Goal: Task Accomplishment & Management: Use online tool/utility

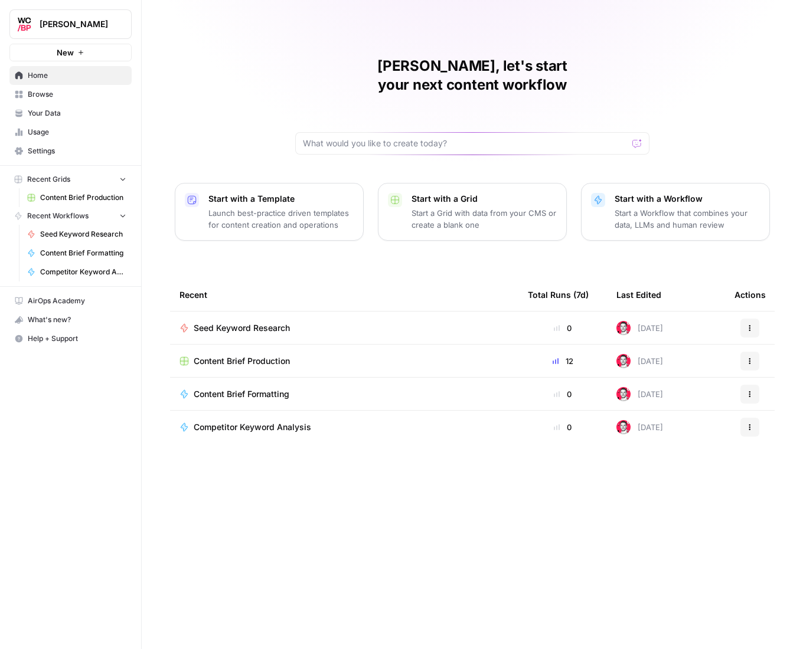
click at [266, 355] on span "Content Brief Production" at bounding box center [242, 361] width 96 height 12
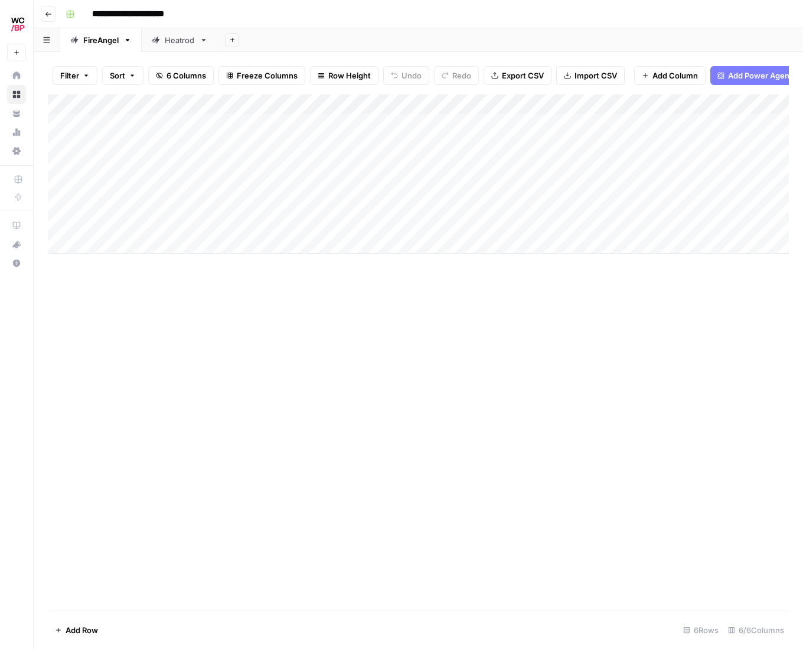
click at [172, 39] on div "Heatrod" at bounding box center [180, 40] width 30 height 12
click at [138, 120] on div "Add Column" at bounding box center [418, 123] width 741 height 59
click at [141, 122] on div "Add Column" at bounding box center [418, 123] width 741 height 59
type textarea "**********"
drag, startPoint x: 329, startPoint y: 221, endPoint x: 171, endPoint y: 142, distance: 176.9
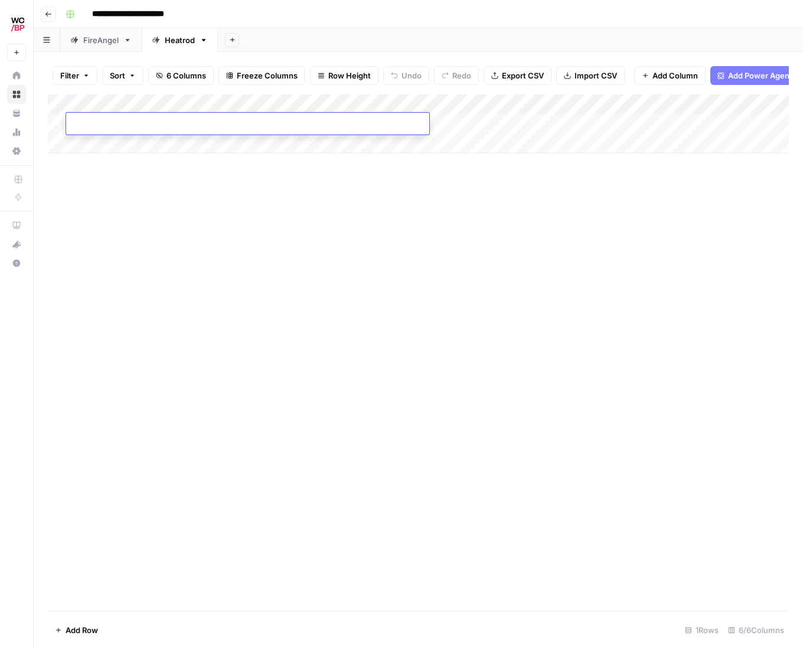
click at [329, 221] on div "Add Column" at bounding box center [418, 352] width 741 height 517
click at [146, 123] on div "Add Column" at bounding box center [418, 123] width 741 height 59
type textarea "**********"
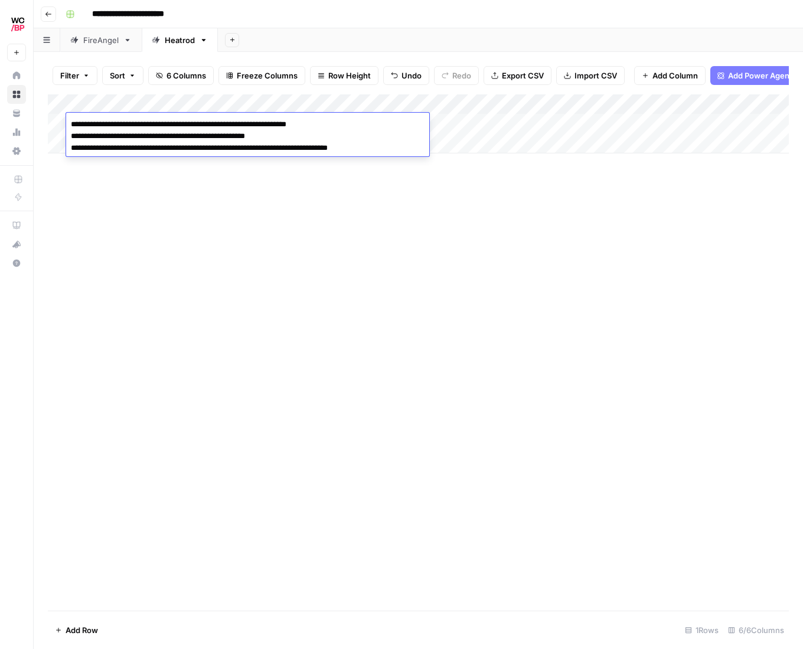
click at [345, 231] on div "Add Column" at bounding box center [418, 352] width 741 height 517
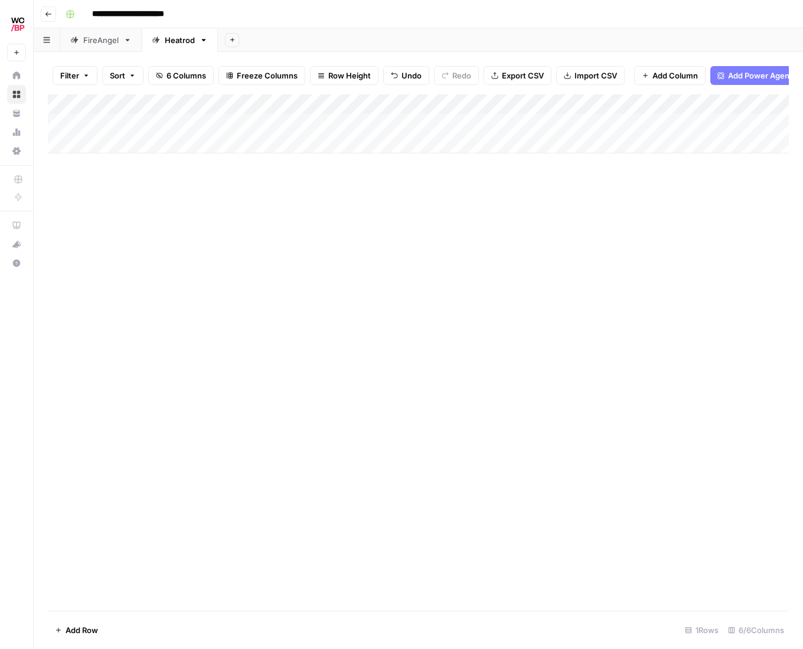
click at [238, 120] on div "Add Column" at bounding box center [418, 123] width 741 height 59
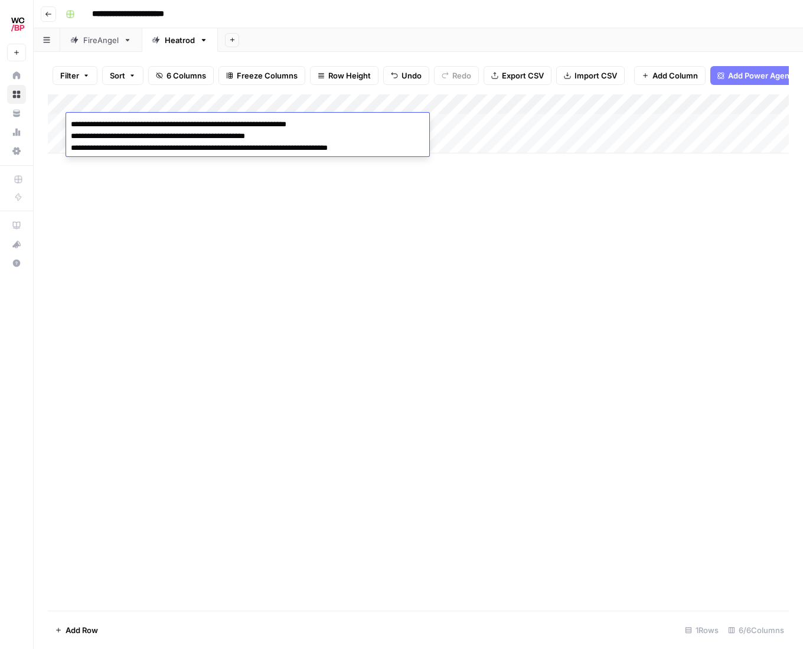
click at [238, 120] on textarea "**********" at bounding box center [247, 136] width 363 height 40
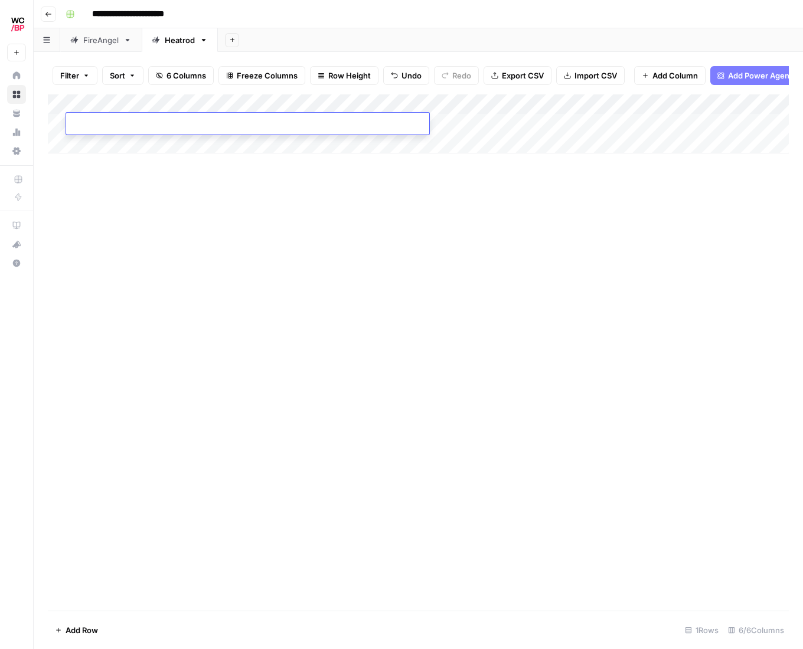
click at [160, 124] on textarea at bounding box center [247, 124] width 363 height 17
paste textarea "**********"
type textarea "**********"
click at [135, 176] on div "Add Column" at bounding box center [418, 352] width 741 height 517
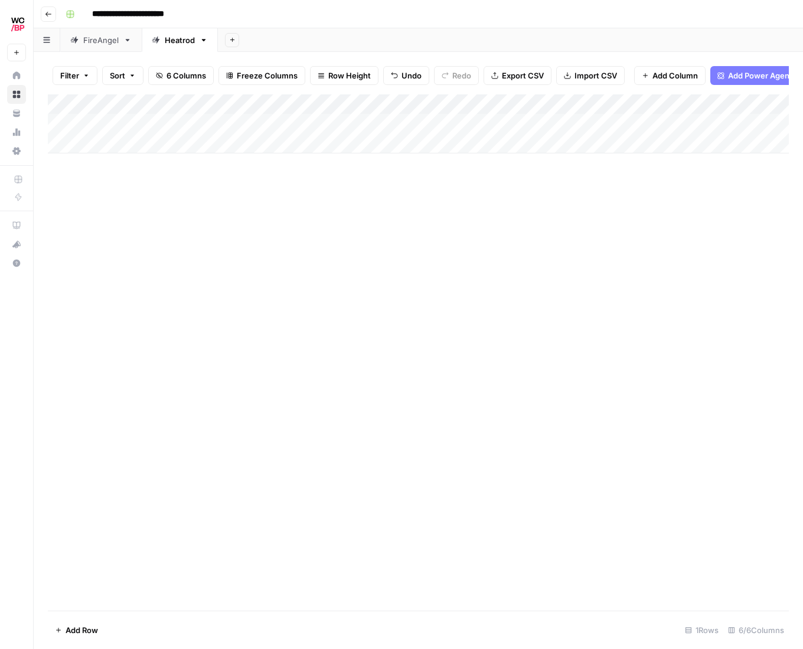
click at [106, 140] on div "Add Column" at bounding box center [418, 123] width 741 height 59
click at [172, 148] on textarea at bounding box center [247, 144] width 363 height 17
paste textarea "**********"
type textarea "**********"
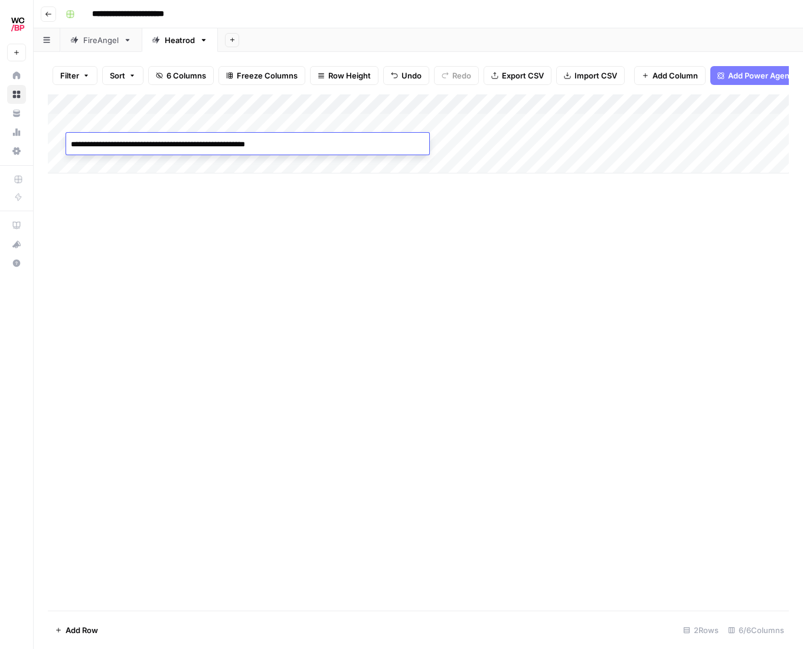
drag, startPoint x: 335, startPoint y: 228, endPoint x: 306, endPoint y: 223, distance: 30.1
click at [335, 228] on div "Add Column" at bounding box center [418, 352] width 741 height 517
click at [165, 164] on div "Add Column" at bounding box center [418, 133] width 741 height 79
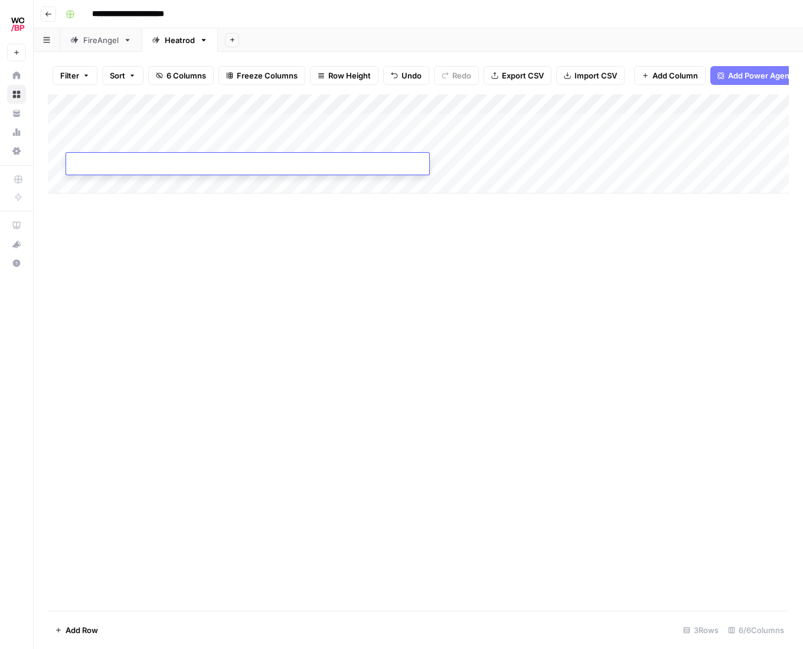
click at [161, 159] on textarea at bounding box center [247, 164] width 363 height 17
paste textarea "**********"
type textarea "**********"
drag, startPoint x: 396, startPoint y: 272, endPoint x: 574, endPoint y: 139, distance: 222.3
click at [397, 272] on div "Add Column" at bounding box center [418, 352] width 741 height 517
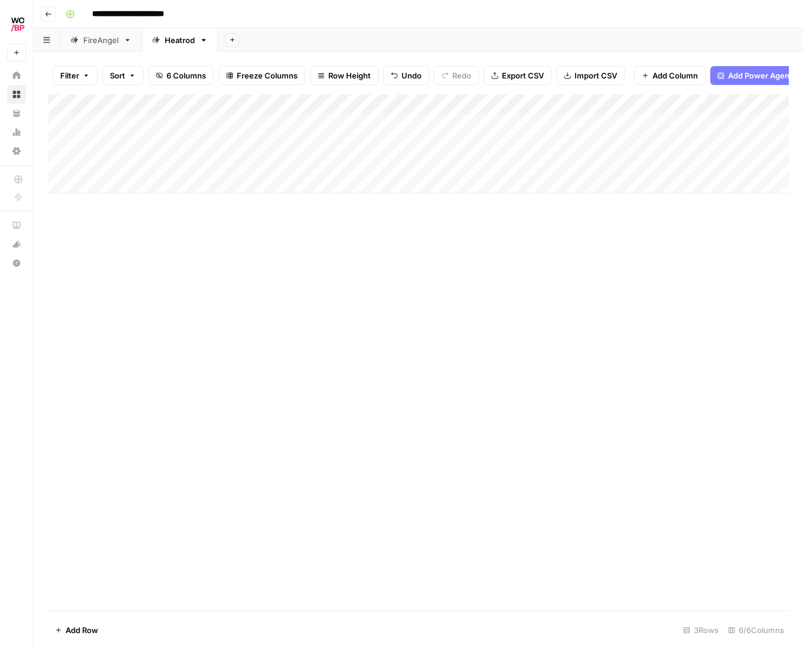
click at [579, 105] on div "Add Column" at bounding box center [418, 143] width 741 height 99
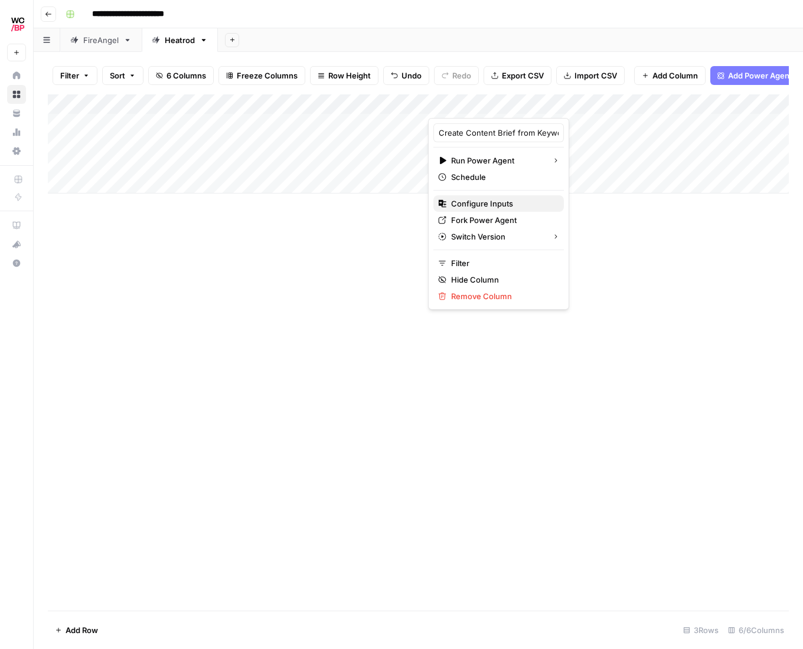
click at [476, 202] on span "Configure Inputs" at bounding box center [502, 204] width 103 height 12
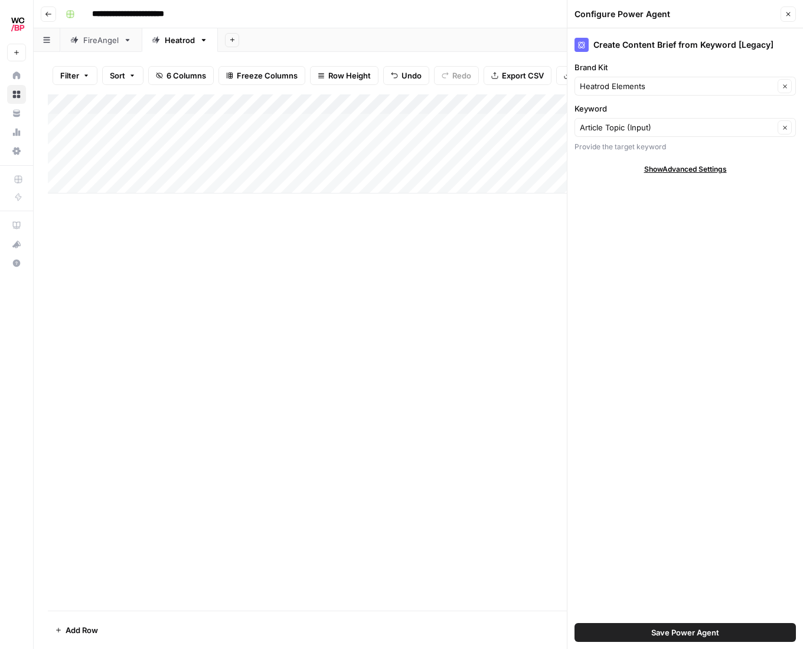
click at [788, 12] on icon "button" at bounding box center [788, 14] width 7 height 7
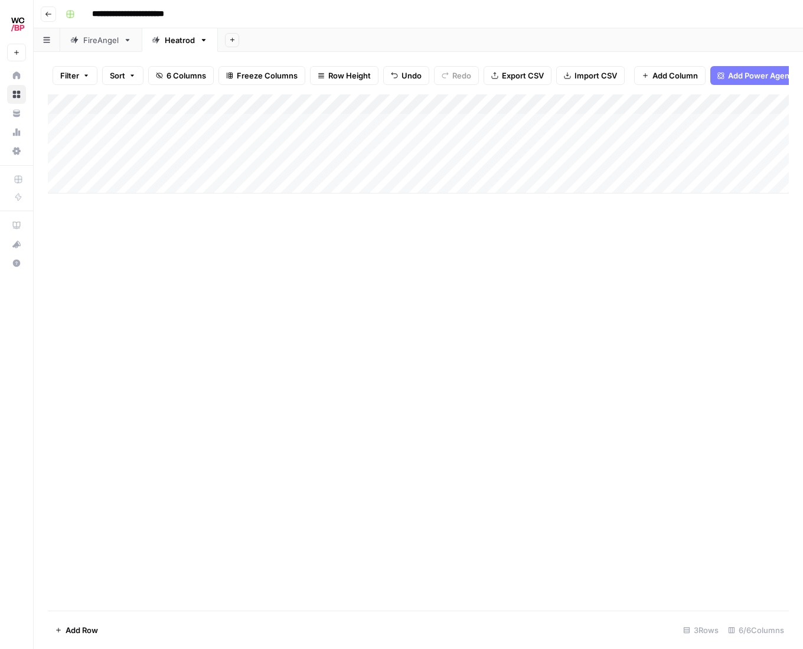
drag, startPoint x: 546, startPoint y: 281, endPoint x: 595, endPoint y: 131, distance: 157.8
click at [554, 265] on div "Add Column" at bounding box center [418, 352] width 741 height 517
click at [594, 105] on div "Add Column" at bounding box center [418, 143] width 741 height 99
click at [621, 126] on span "All Rows" at bounding box center [634, 132] width 74 height 12
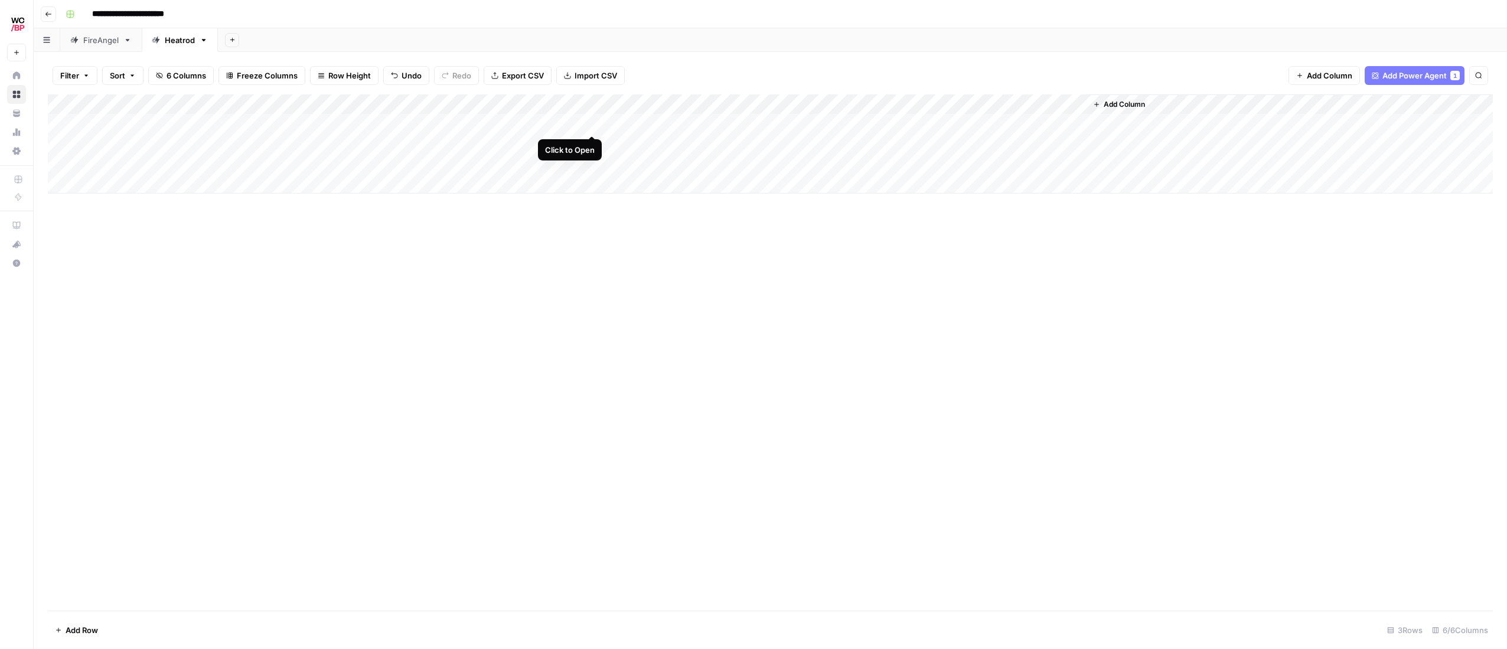
click at [592, 123] on div "Add Column" at bounding box center [770, 143] width 1445 height 99
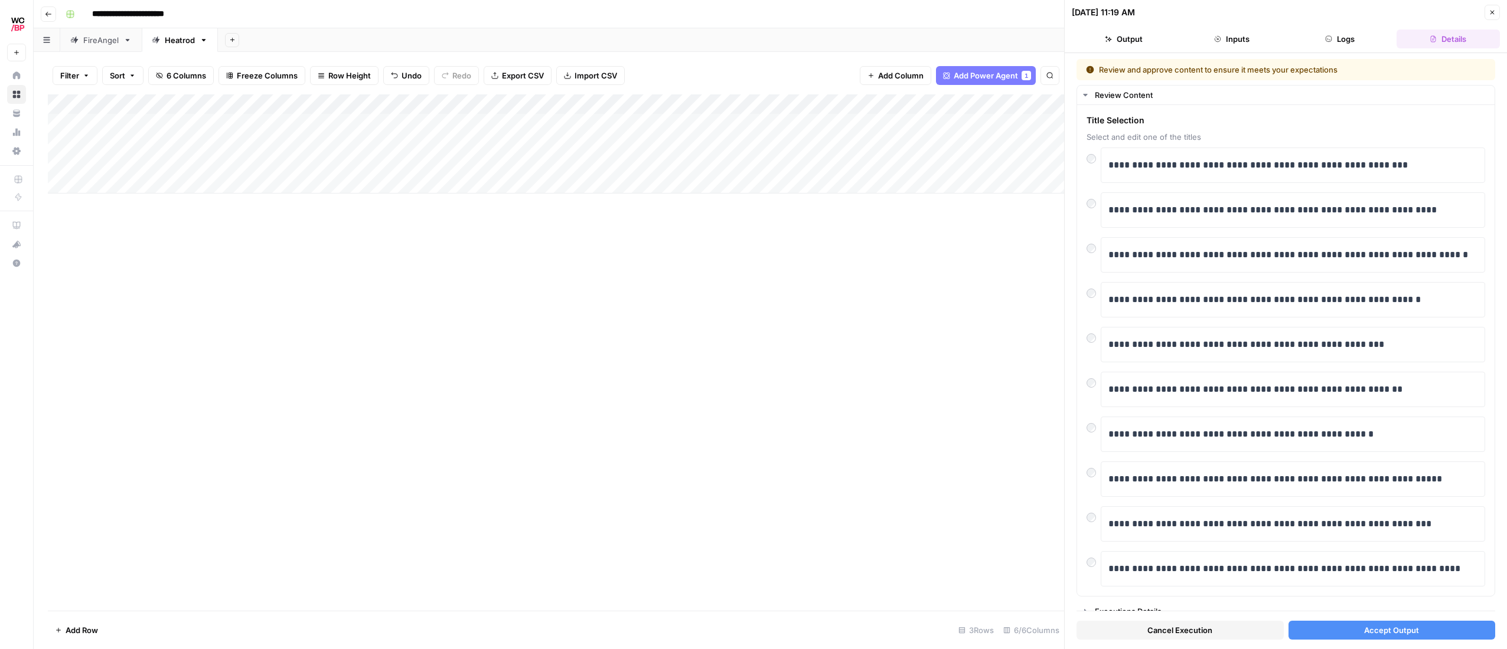
drag, startPoint x: 1396, startPoint y: 628, endPoint x: 1289, endPoint y: 604, distance: 110.0
click at [802, 628] on span "Accept Output" at bounding box center [1391, 631] width 55 height 12
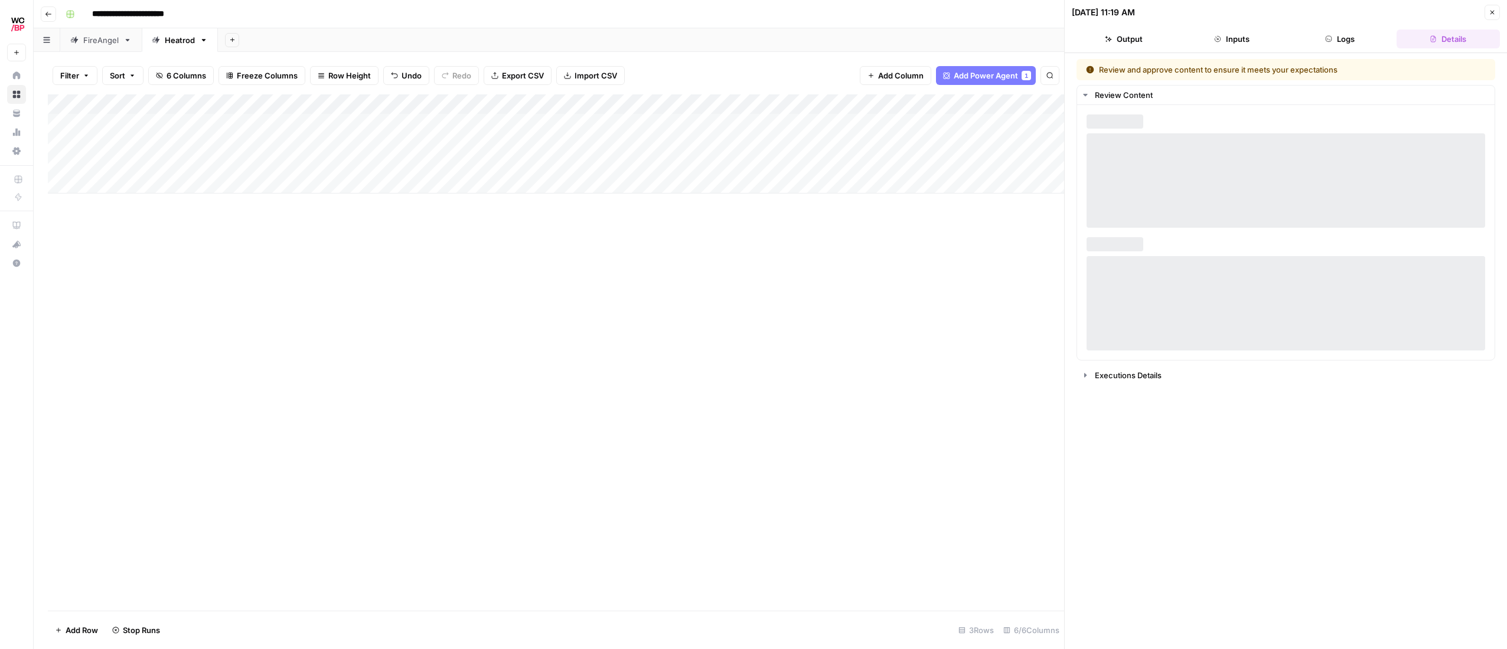
click at [591, 142] on div "Add Column" at bounding box center [556, 143] width 1016 height 99
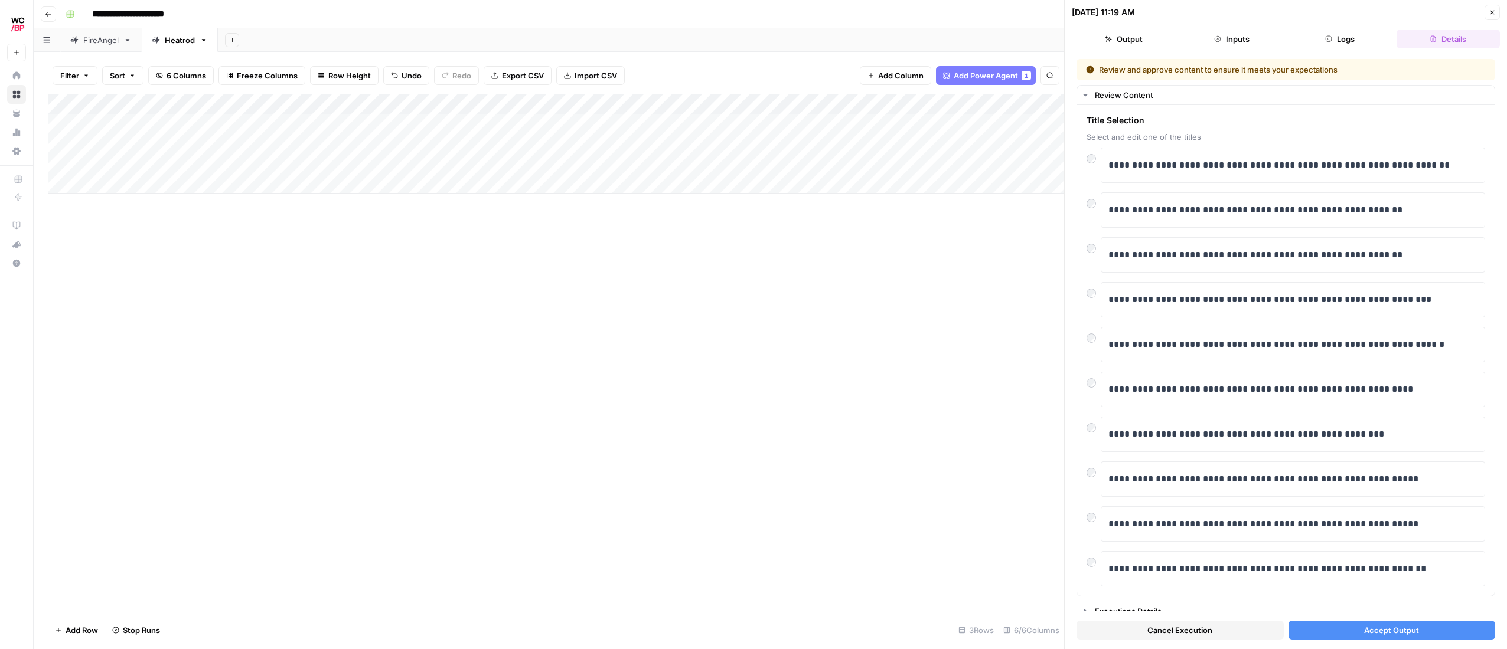
click at [802, 625] on span "Accept Output" at bounding box center [1391, 631] width 55 height 12
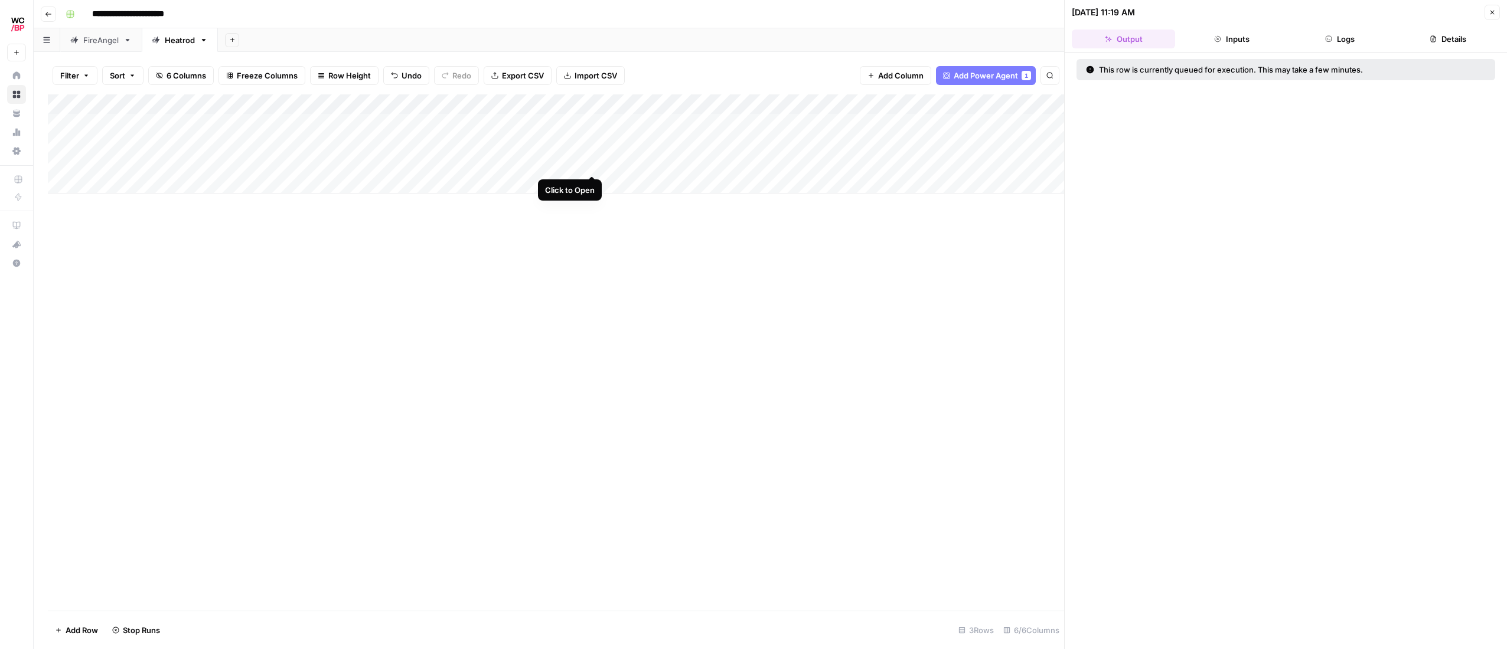
click at [589, 161] on div "Add Column" at bounding box center [556, 143] width 1016 height 99
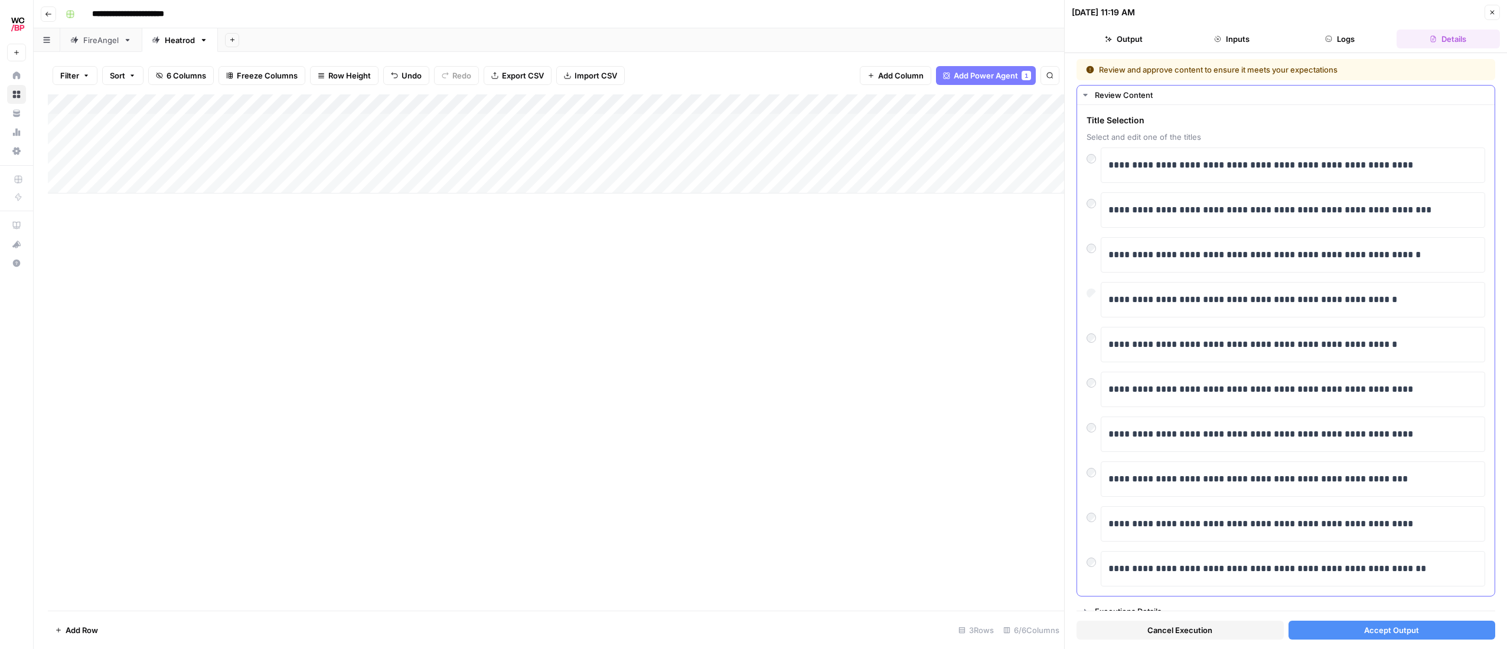
scroll to position [11, 0]
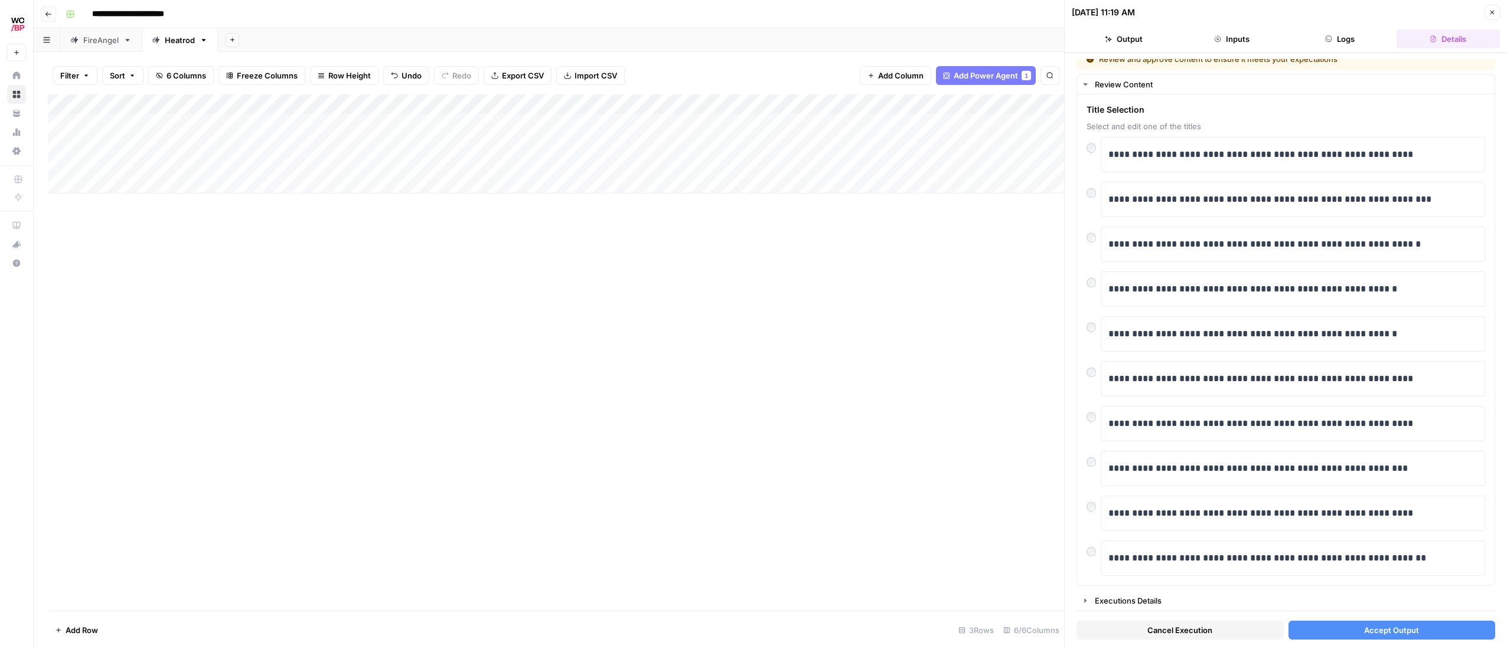
click at [802, 632] on span "Accept Output" at bounding box center [1391, 631] width 55 height 12
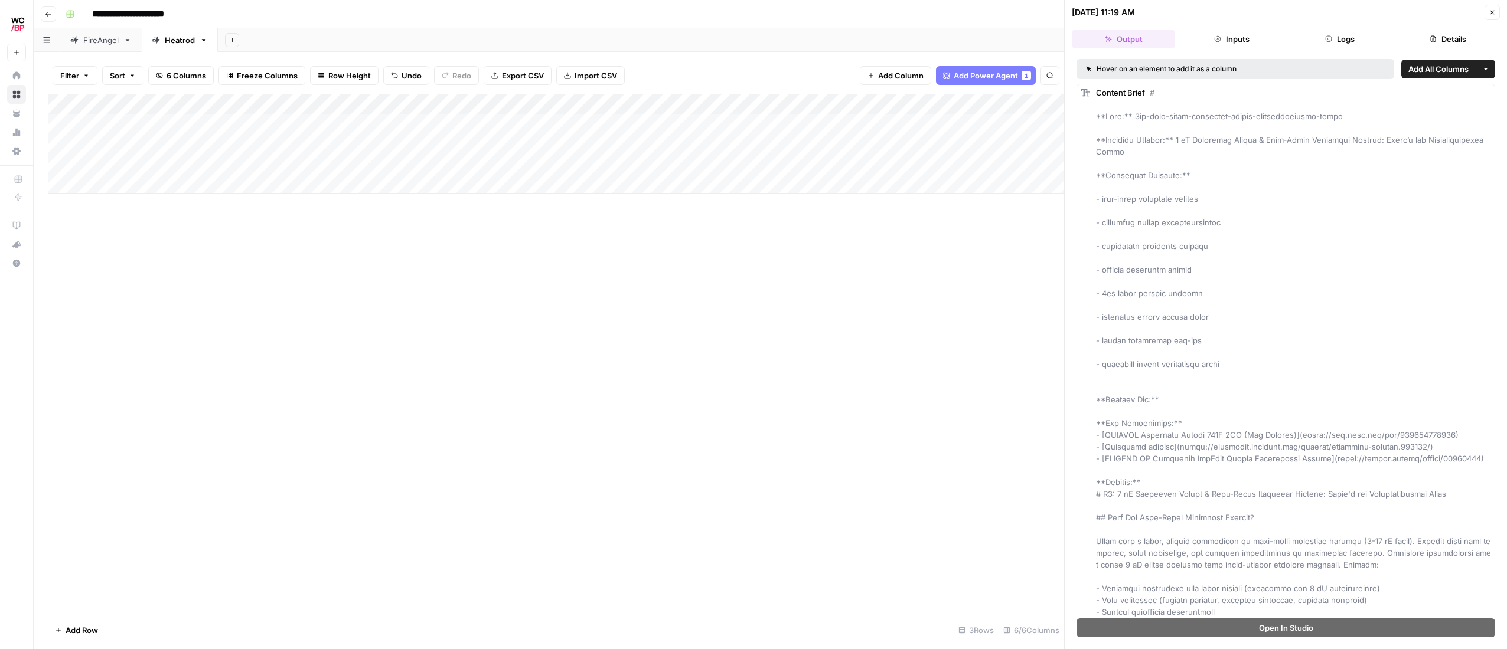
scroll to position [0, 88]
click at [776, 105] on div "Add Column" at bounding box center [556, 143] width 1016 height 99
click at [802, 138] on button "All Rows" at bounding box center [819, 131] width 89 height 17
click at [200, 38] on icon "button" at bounding box center [204, 40] width 8 height 8
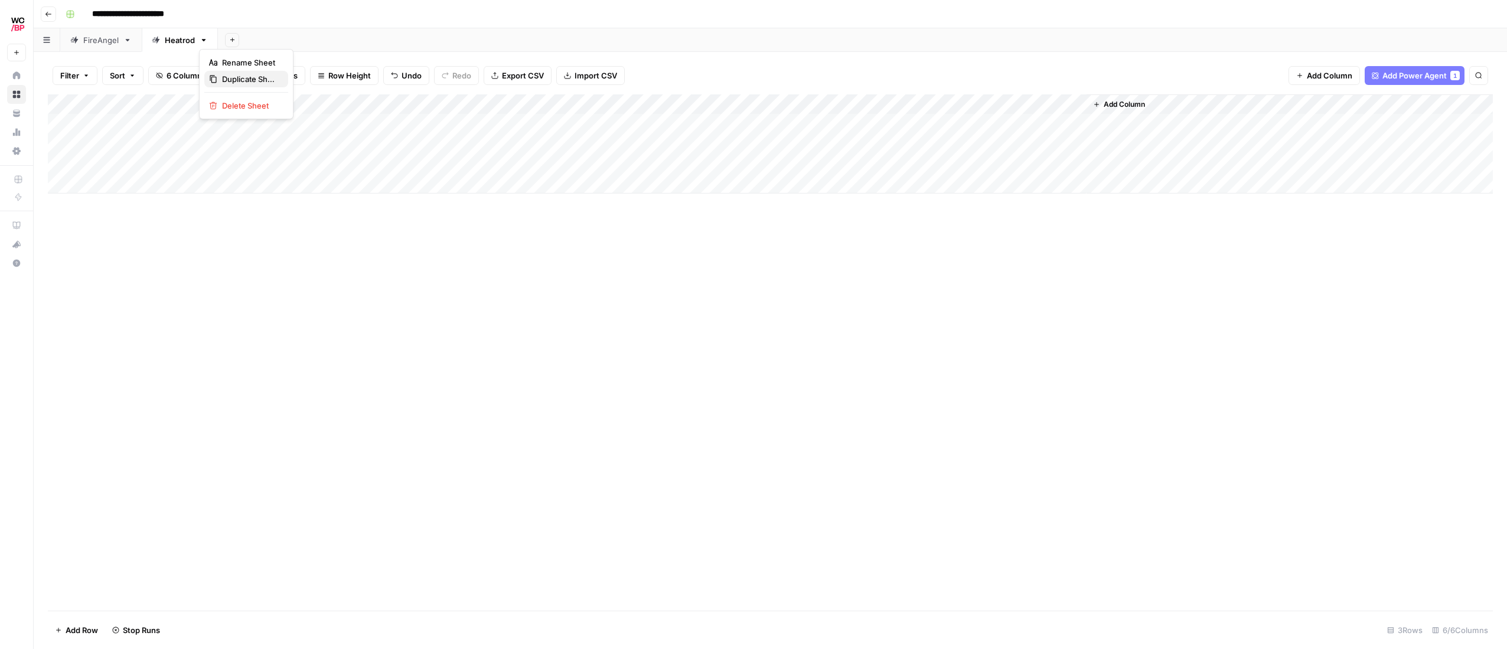
click at [242, 83] on span "Duplicate Sheet" at bounding box center [250, 79] width 57 height 12
click at [234, 41] on icon at bounding box center [232, 40] width 8 height 8
type input "**********"
click at [218, 182] on div "Add Column" at bounding box center [770, 352] width 1445 height 517
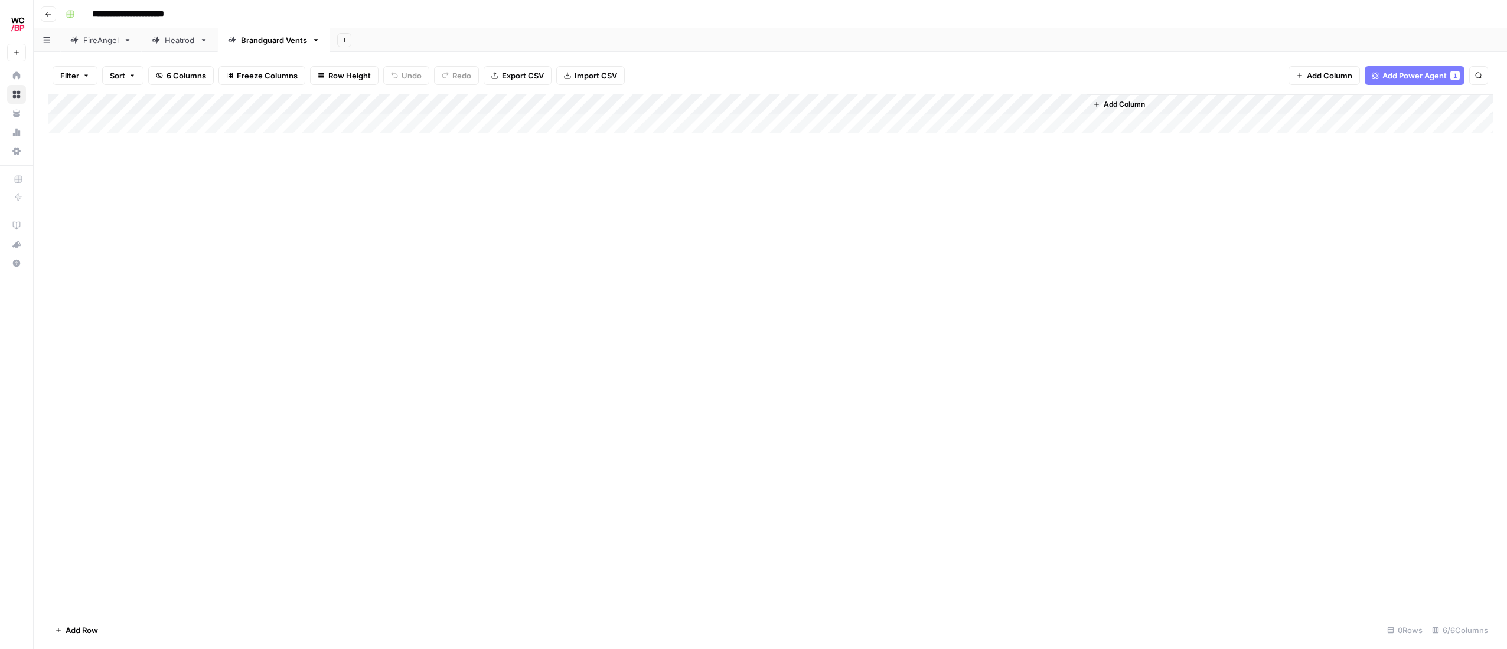
click at [267, 46] on link "Brandguard Vents" at bounding box center [274, 40] width 112 height 24
click at [187, 45] on link "Heatrod" at bounding box center [180, 40] width 76 height 24
drag, startPoint x: 527, startPoint y: 252, endPoint x: 660, endPoint y: 214, distance: 138.7
click at [527, 252] on div "Add Column" at bounding box center [770, 352] width 1445 height 517
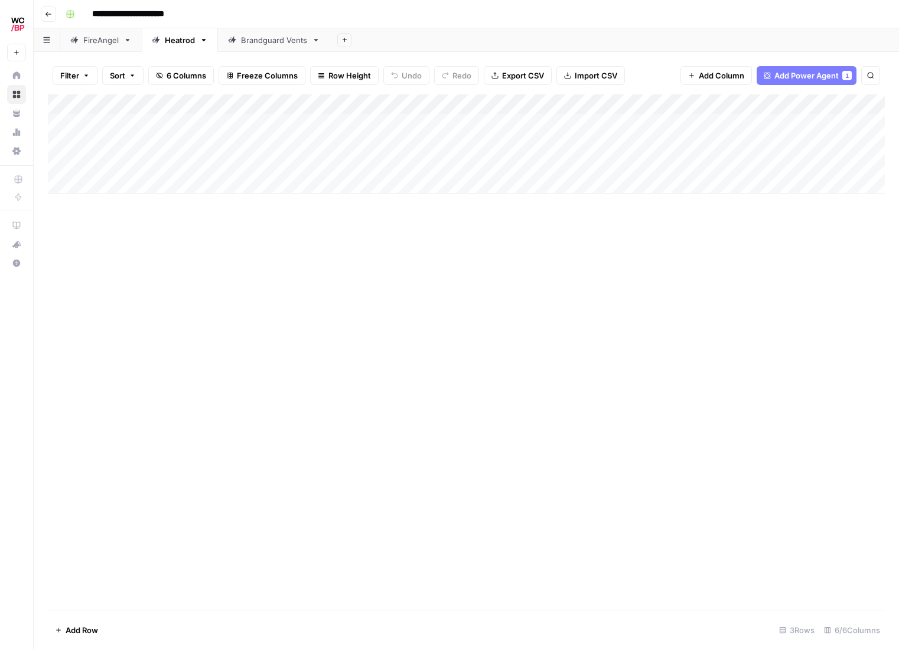
click at [288, 37] on div "Brandguard Vents" at bounding box center [274, 40] width 66 height 12
click at [577, 103] on div "Add Column" at bounding box center [466, 113] width 837 height 39
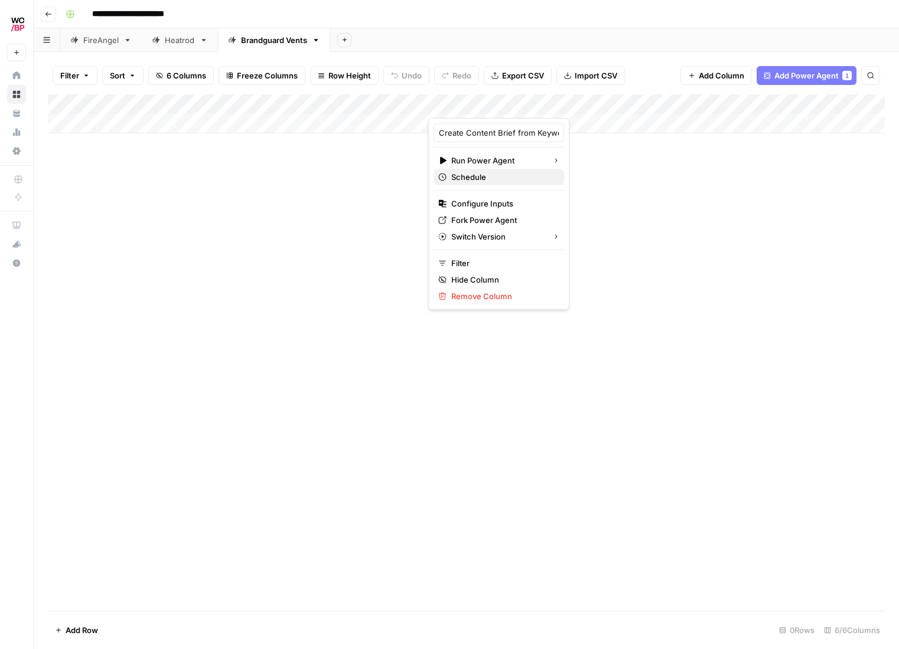
click at [485, 174] on span "Schedule" at bounding box center [502, 177] width 103 height 12
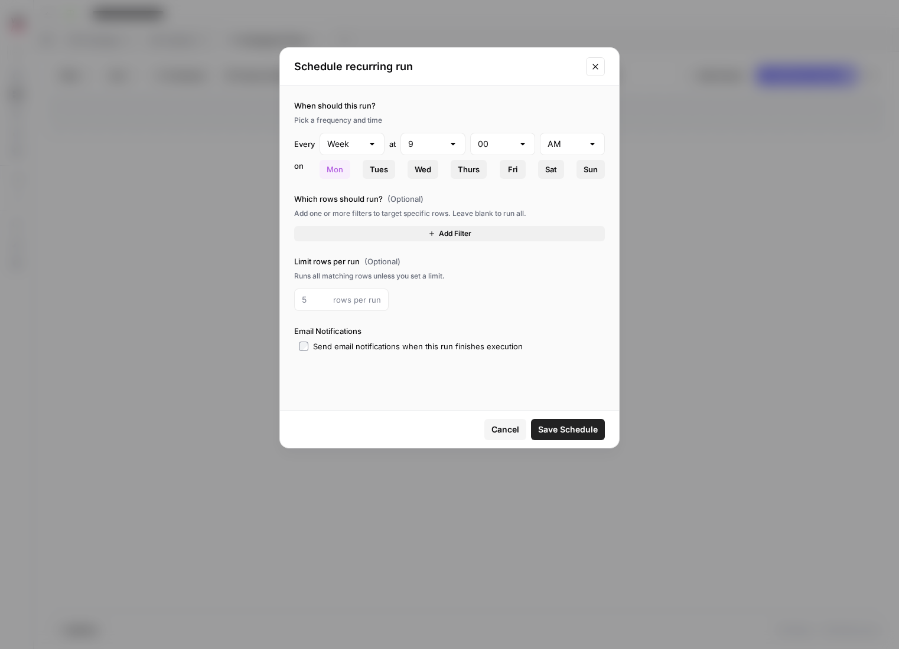
click at [585, 67] on div "Schedule recurring run" at bounding box center [449, 67] width 339 height 38
drag, startPoint x: 587, startPoint y: 66, endPoint x: 580, endPoint y: 71, distance: 9.2
click at [587, 66] on button "Close modal" at bounding box center [595, 66] width 19 height 19
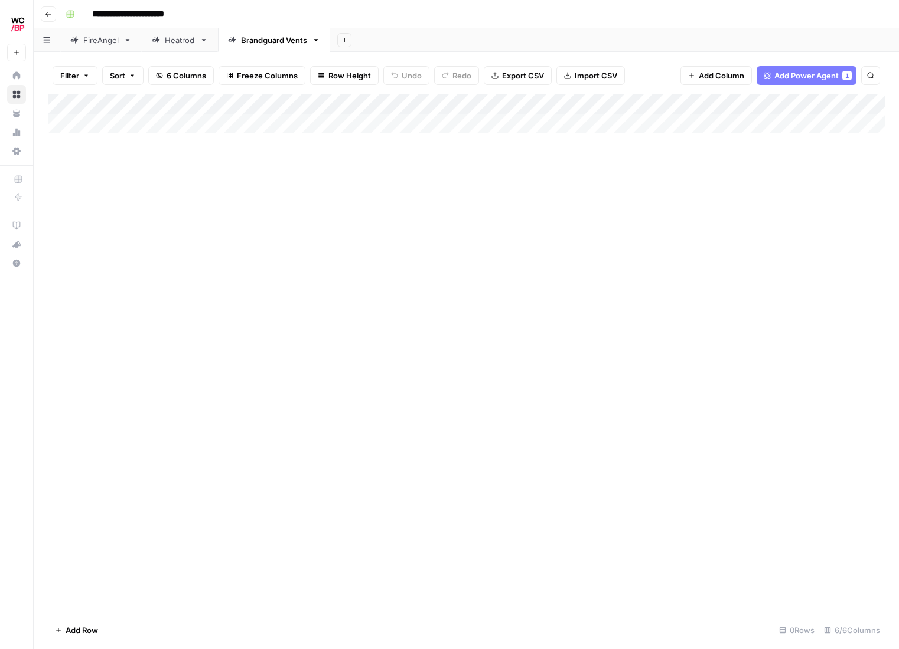
click at [580, 107] on div "Add Column" at bounding box center [466, 113] width 837 height 39
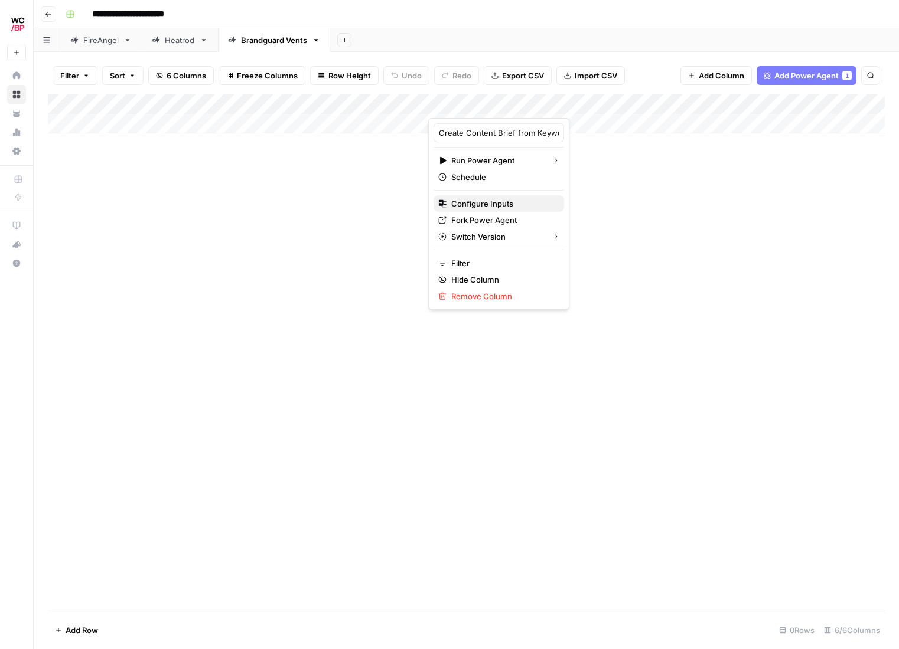
click at [479, 206] on span "Configure Inputs" at bounding box center [502, 204] width 103 height 12
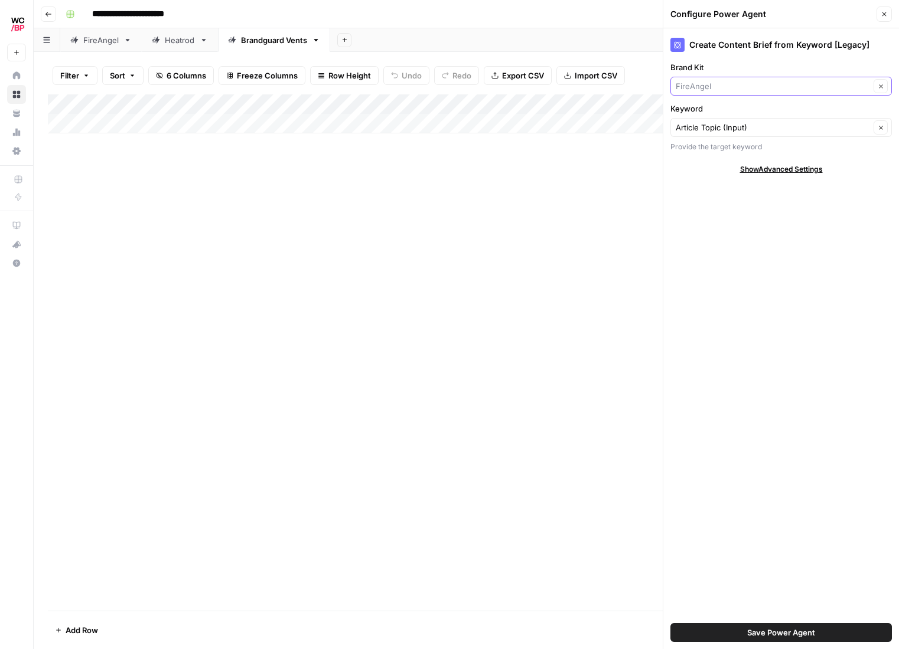
click at [776, 83] on input "Brand Kit" at bounding box center [772, 86] width 194 height 12
click at [737, 161] on span "Brandguard Vents" at bounding box center [778, 164] width 197 height 12
type input "Brandguard Vents"
drag, startPoint x: 750, startPoint y: 633, endPoint x: 749, endPoint y: 619, distance: 13.7
click at [750, 633] on span "Save Power Agent" at bounding box center [781, 633] width 68 height 12
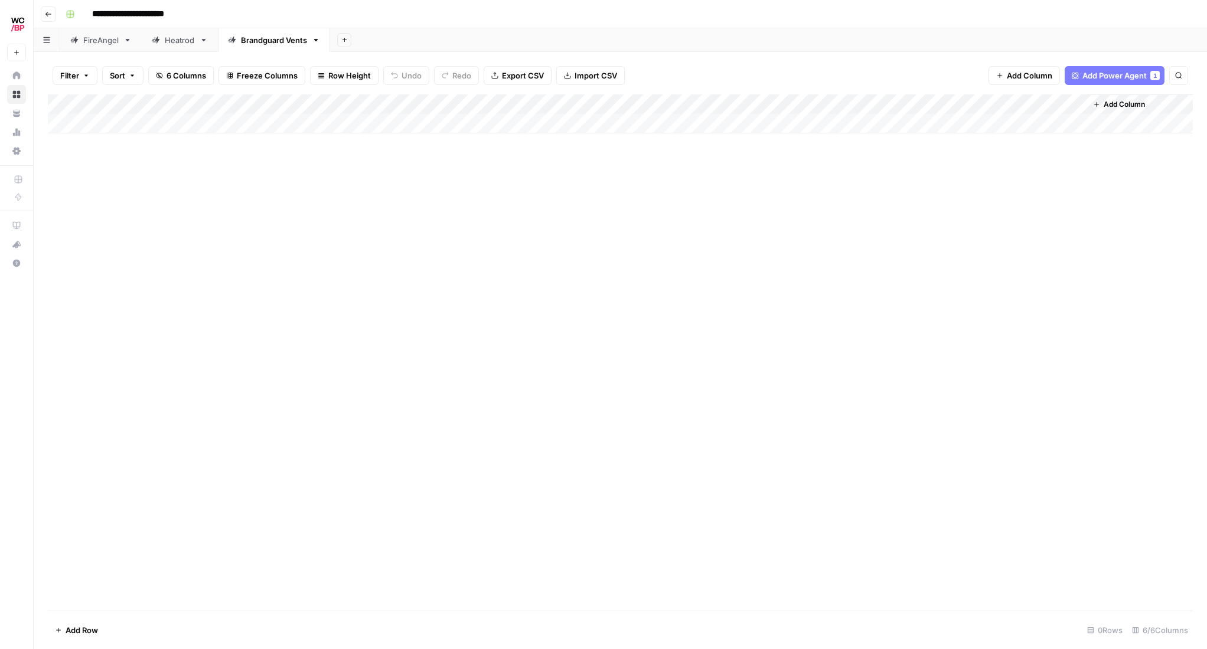
click at [802, 103] on div "Add Column" at bounding box center [620, 113] width 1145 height 39
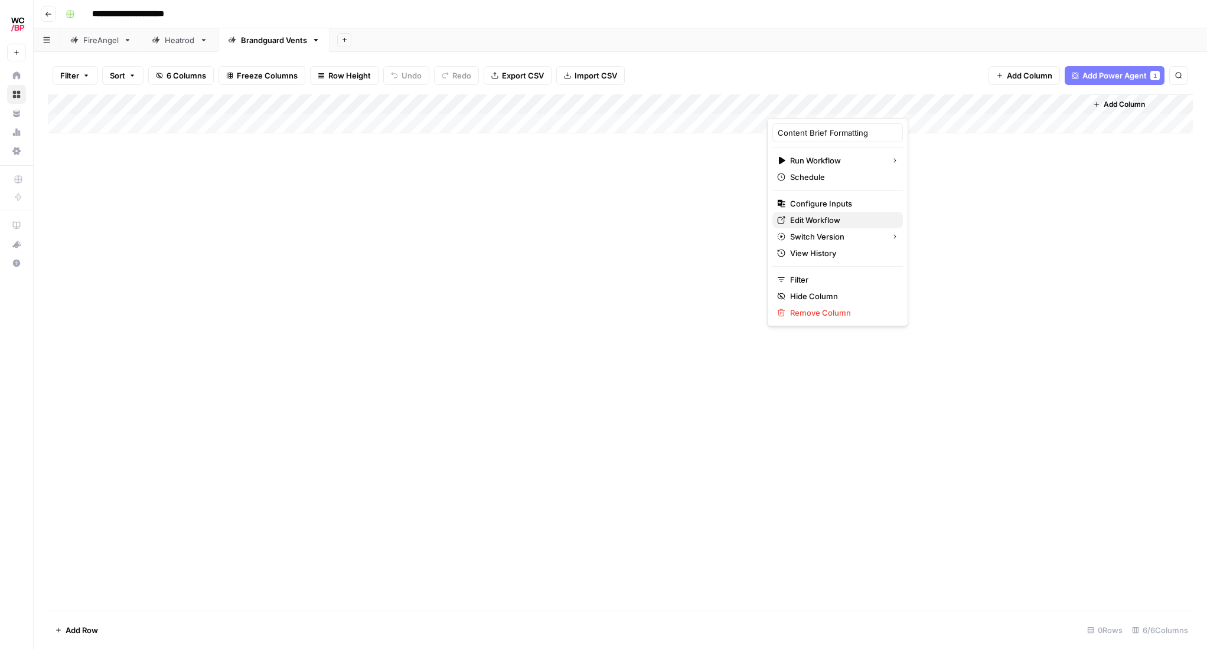
click at [802, 218] on span "Edit Workflow" at bounding box center [841, 220] width 103 height 12
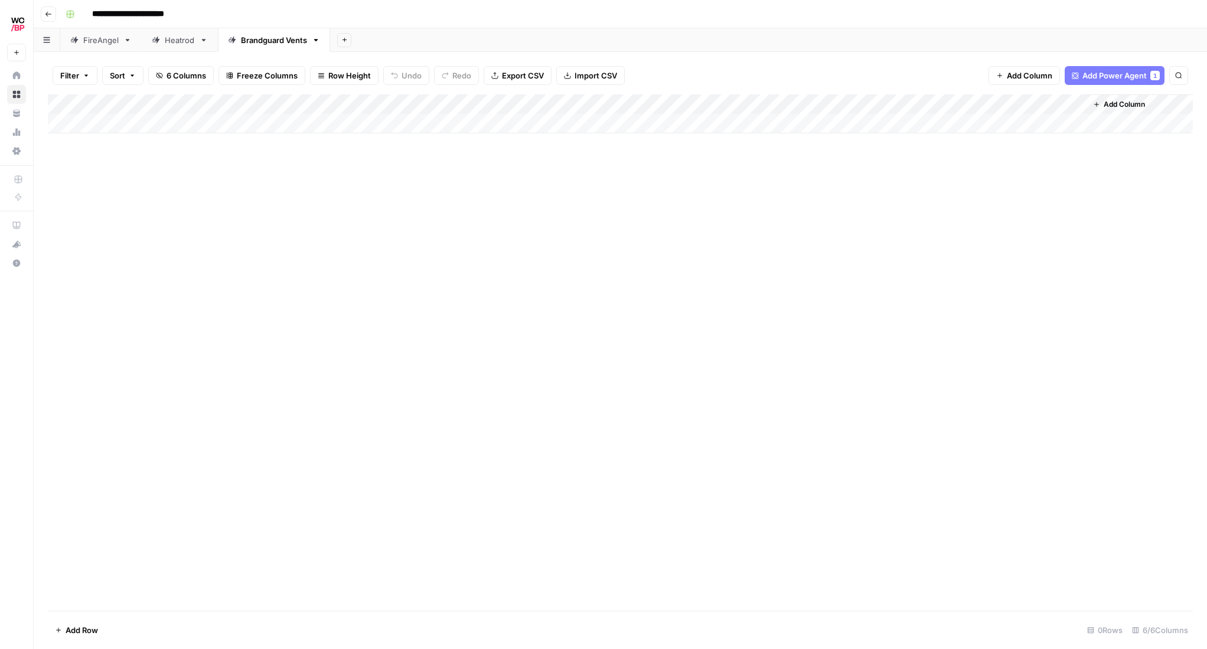
click at [802, 103] on div "Add Column" at bounding box center [620, 113] width 1145 height 39
drag, startPoint x: 968, startPoint y: 268, endPoint x: 912, endPoint y: 260, distance: 57.3
click at [802, 269] on div "Add Column" at bounding box center [620, 352] width 1145 height 517
click at [802, 104] on div "Add Column" at bounding box center [620, 113] width 1145 height 39
click at [763, 106] on div "Add Column" at bounding box center [620, 113] width 1145 height 39
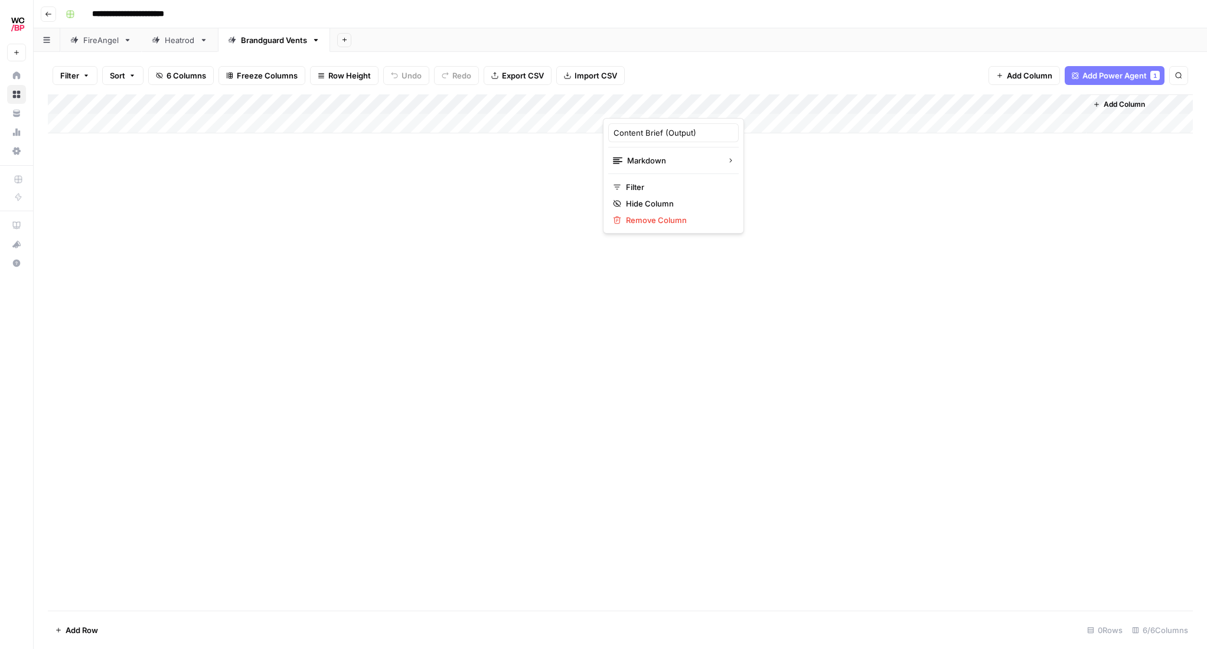
drag, startPoint x: 423, startPoint y: 184, endPoint x: 422, endPoint y: 159, distance: 25.4
click at [423, 183] on div "Add Column" at bounding box center [620, 352] width 1145 height 517
click at [419, 103] on div "Add Column" at bounding box center [620, 113] width 1145 height 39
click at [445, 218] on div "Add Column" at bounding box center [620, 352] width 1145 height 517
click at [802, 107] on div "Add Column" at bounding box center [620, 113] width 1145 height 39
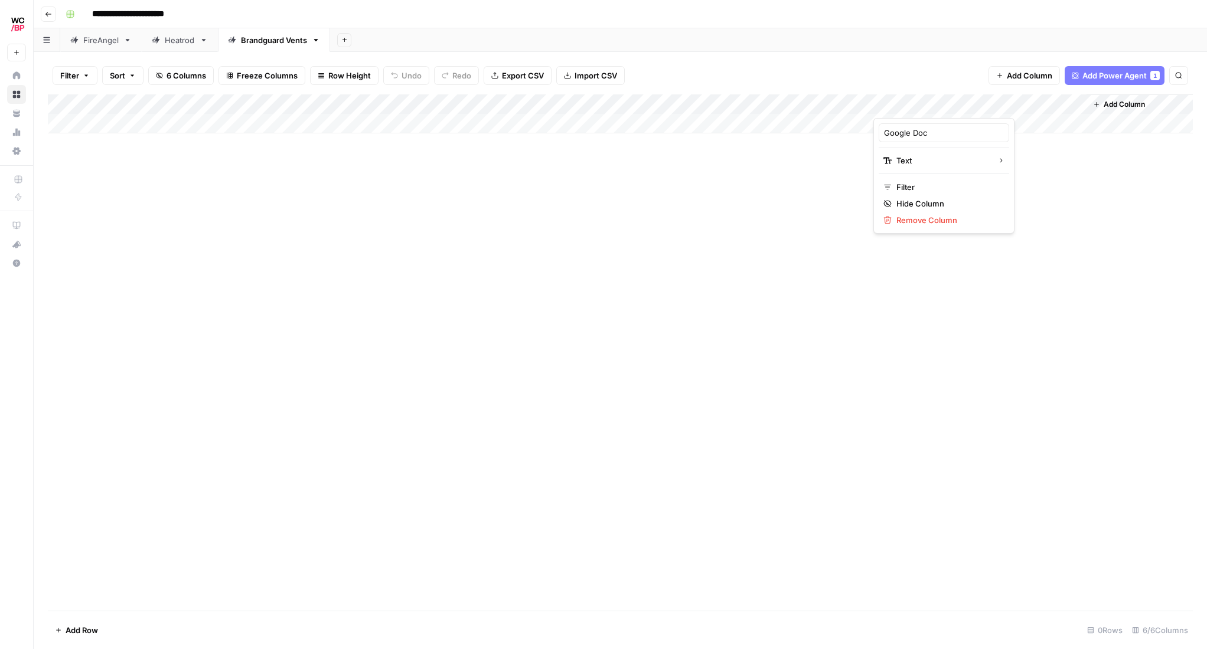
click at [802, 105] on div "Add Column" at bounding box center [620, 113] width 1145 height 39
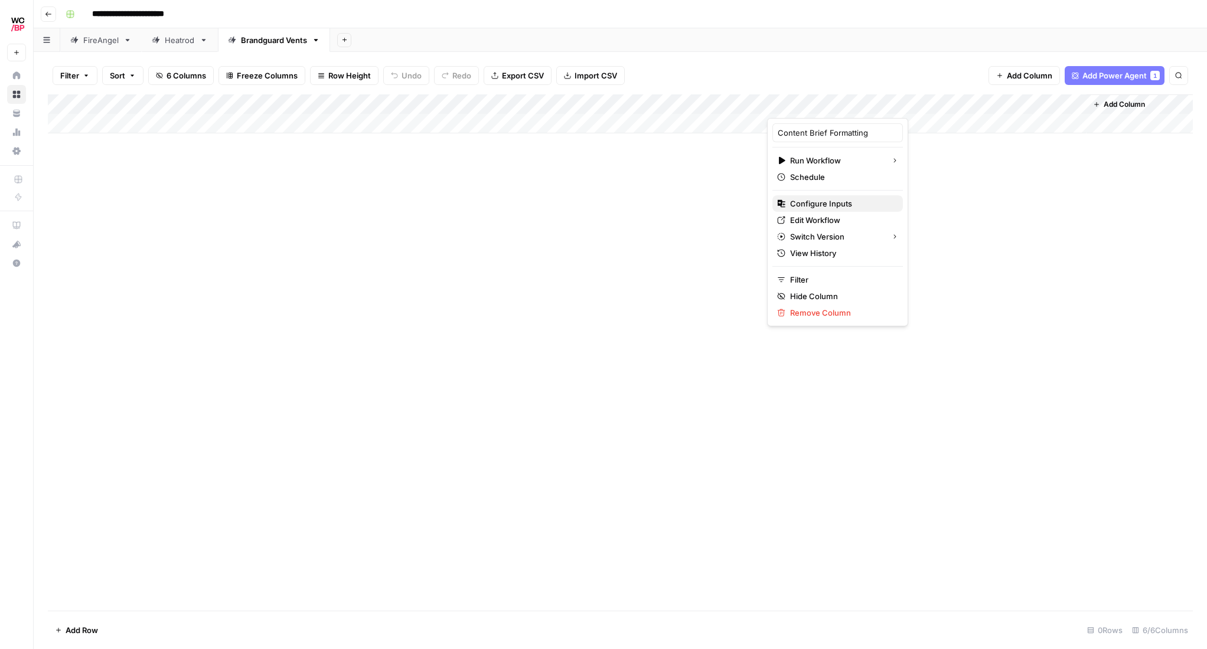
click at [802, 207] on span "Configure Inputs" at bounding box center [841, 204] width 103 height 12
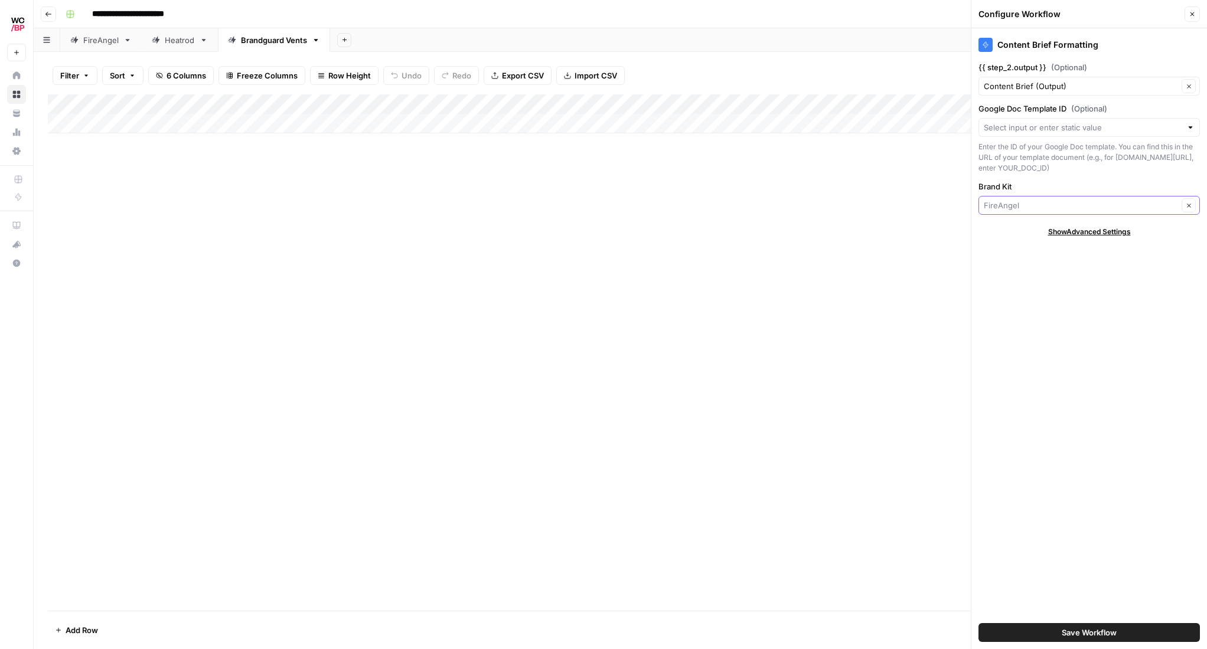
click at [802, 211] on input "Brand Kit" at bounding box center [1081, 206] width 194 height 12
click at [802, 291] on span "Brandguard Vents" at bounding box center [1086, 294] width 197 height 12
type input "Brandguard Vents"
click at [802, 639] on button "Save Workflow" at bounding box center [1088, 632] width 221 height 19
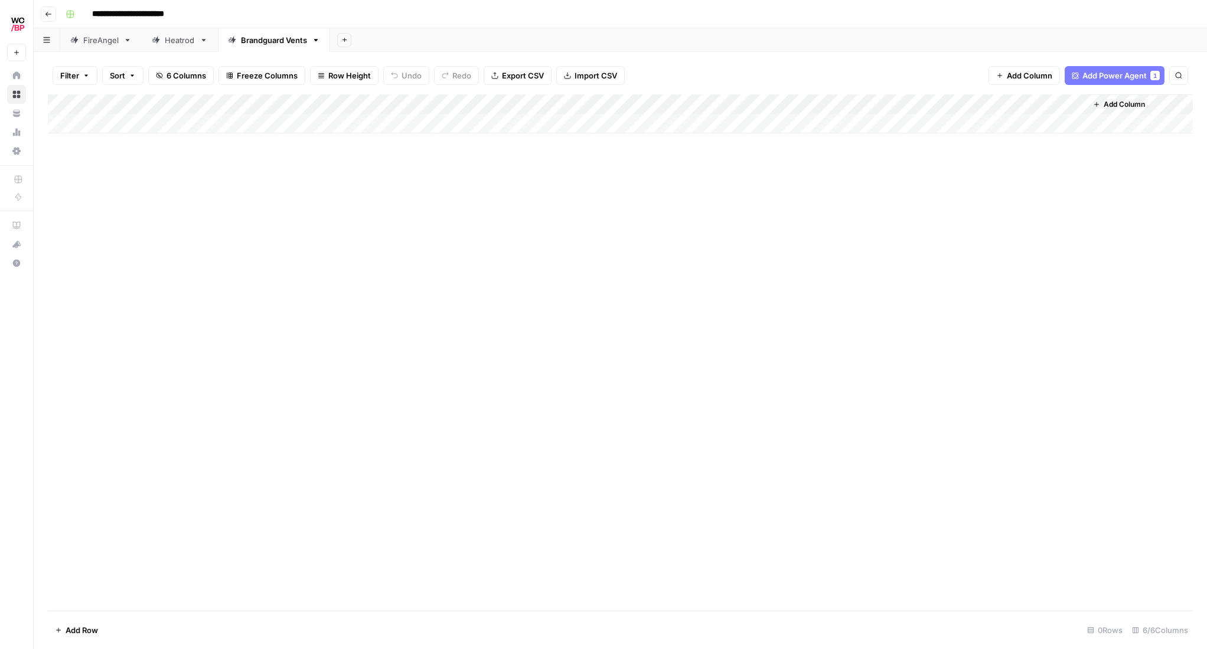
click at [319, 335] on div "Add Column" at bounding box center [620, 352] width 1145 height 517
